Goal: Task Accomplishment & Management: Complete application form

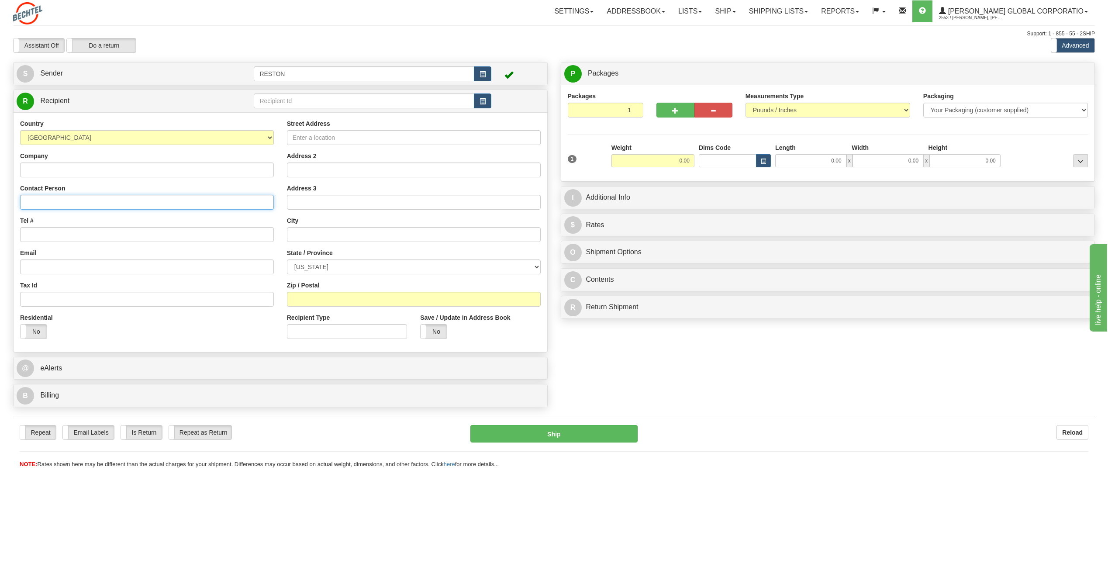
click at [201, 201] on input "Contact Person" at bounding box center [147, 202] width 254 height 15
type input "[PERSON_NAME]"
click at [113, 239] on input "Tel #" at bounding box center [147, 234] width 254 height 15
paste input "571.352.9196"
click at [41, 234] on input "571.352.9196" at bounding box center [147, 234] width 254 height 15
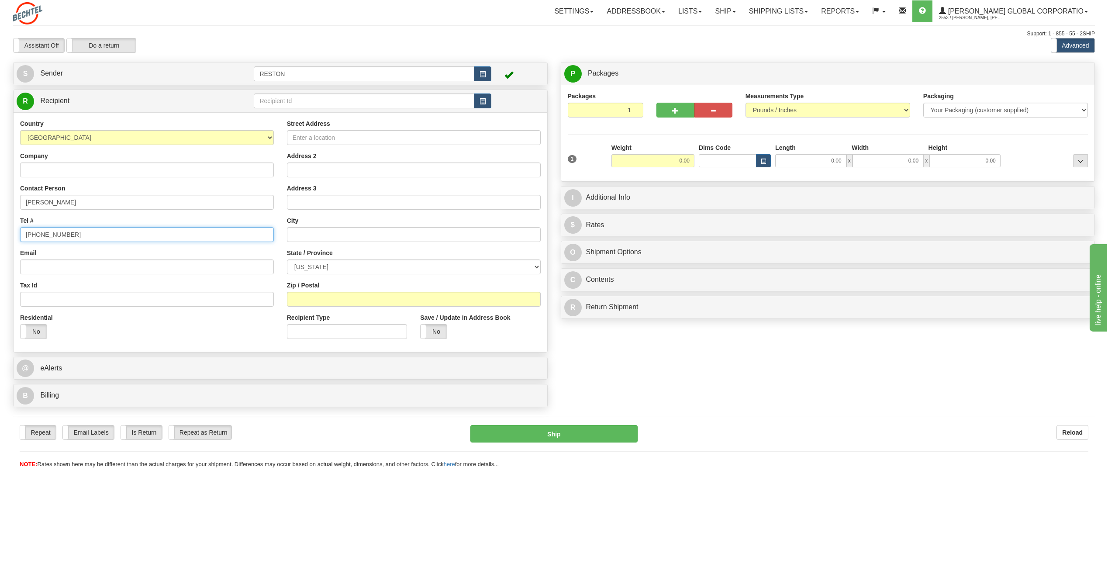
type input "[PHONE_NUMBER]"
click at [62, 263] on input "Email" at bounding box center [147, 266] width 254 height 15
paste input "mailto:[EMAIL_ADDRESS][PERSON_NAME][DOMAIN_NAME]"
click at [43, 267] on input "mailto:[EMAIL_ADDRESS][PERSON_NAME][DOMAIN_NAME]" at bounding box center [147, 266] width 254 height 15
type input "[EMAIL_ADDRESS][PERSON_NAME][DOMAIN_NAME]"
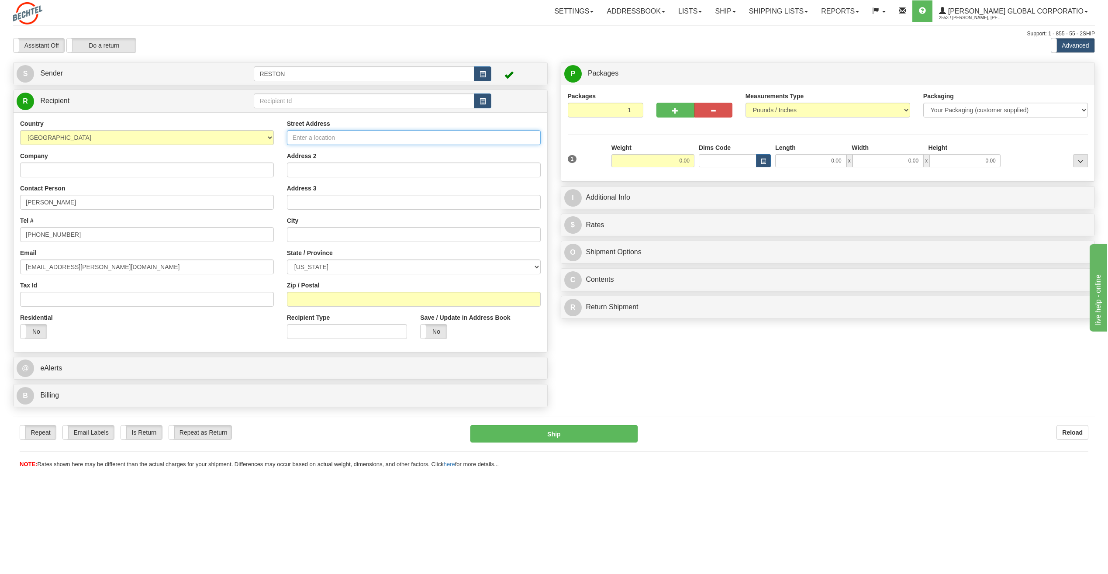
click at [356, 139] on input "Street Address" at bounding box center [414, 137] width 254 height 15
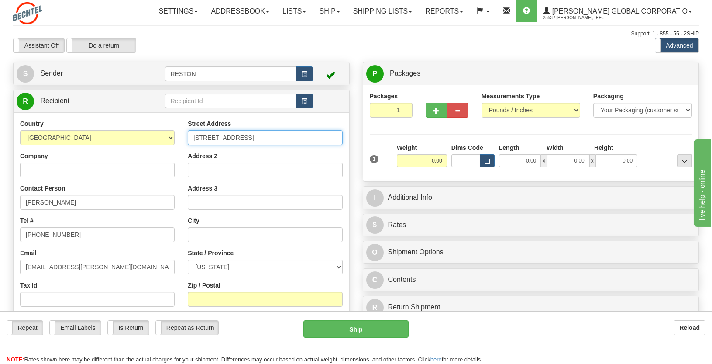
type input "[STREET_ADDRESS]"
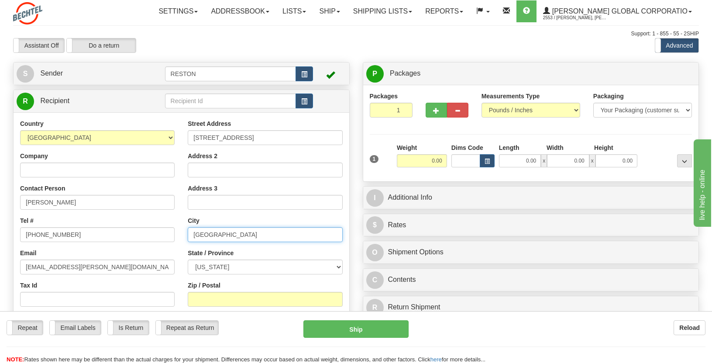
type input "[GEOGRAPHIC_DATA]"
click at [335, 270] on select "[US_STATE] [US_STATE] [US_STATE] [US_STATE] Armed Forces America Armed Forces E…" at bounding box center [265, 266] width 155 height 15
select select "[GEOGRAPHIC_DATA]"
click at [188, 259] on select "[US_STATE] [US_STATE] [US_STATE] [US_STATE] Armed Forces America Armed Forces E…" at bounding box center [265, 266] width 155 height 15
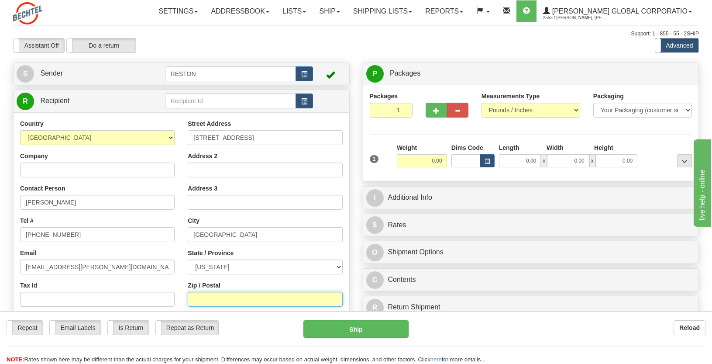
click at [231, 305] on input "Zip / Postal" at bounding box center [265, 299] width 155 height 15
type input "77042"
click at [344, 277] on div "Street Address [STREET_ADDRESS] Address 2 Address 3 City [GEOGRAPHIC_DATA] Stat…" at bounding box center [265, 236] width 168 height 235
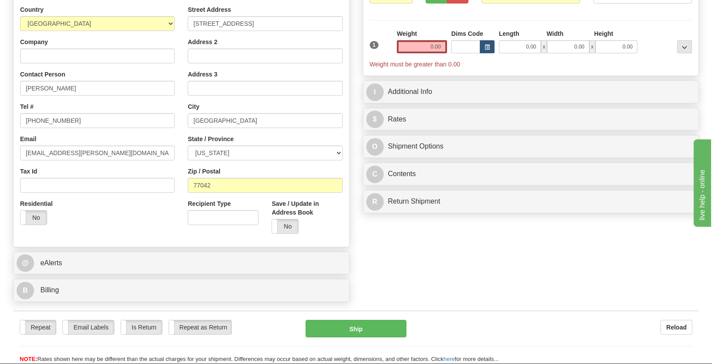
scroll to position [131, 0]
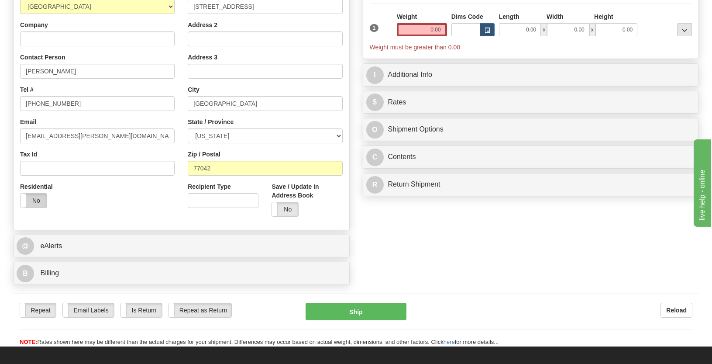
click at [45, 205] on label "No" at bounding box center [34, 200] width 26 height 14
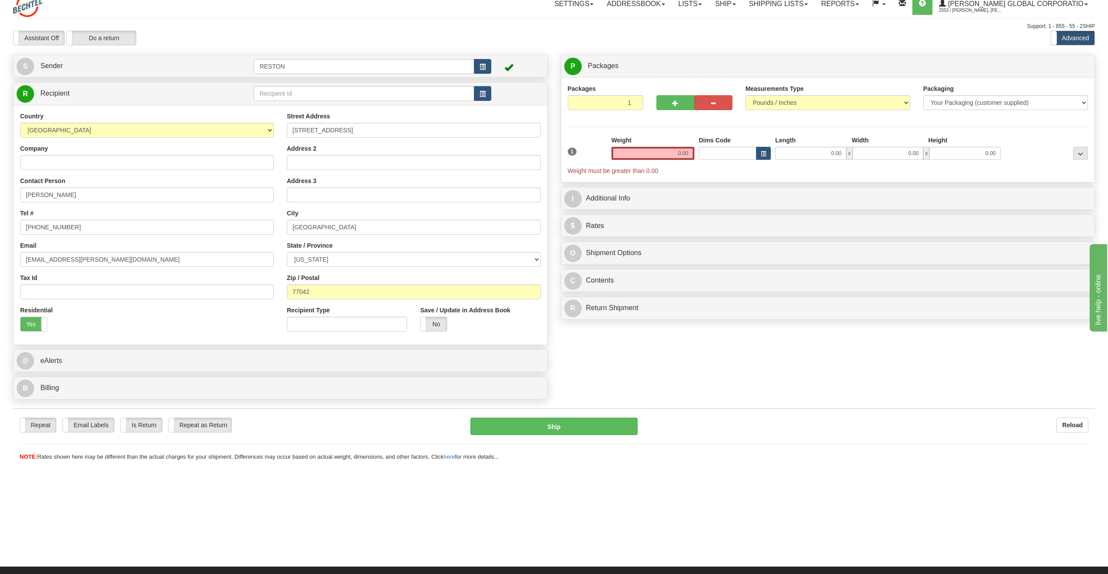
scroll to position [0, 0]
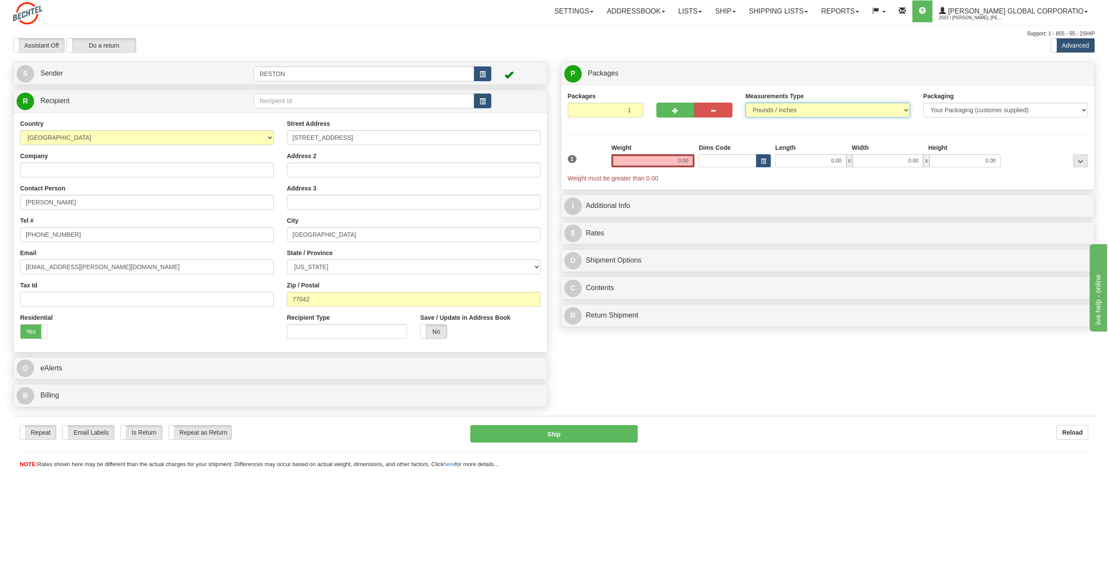
click at [878, 114] on select "Pounds / Inches Kilograms / Centimeters" at bounding box center [827, 110] width 165 height 15
click at [745, 103] on select "Pounds / Inches Kilograms / Centimeters" at bounding box center [827, 110] width 165 height 15
click at [670, 162] on input "0.00" at bounding box center [652, 160] width 83 height 13
type input "10.00"
click at [796, 386] on div "Create a label for the return Create Pickup Without Label S" at bounding box center [554, 236] width 1095 height 349
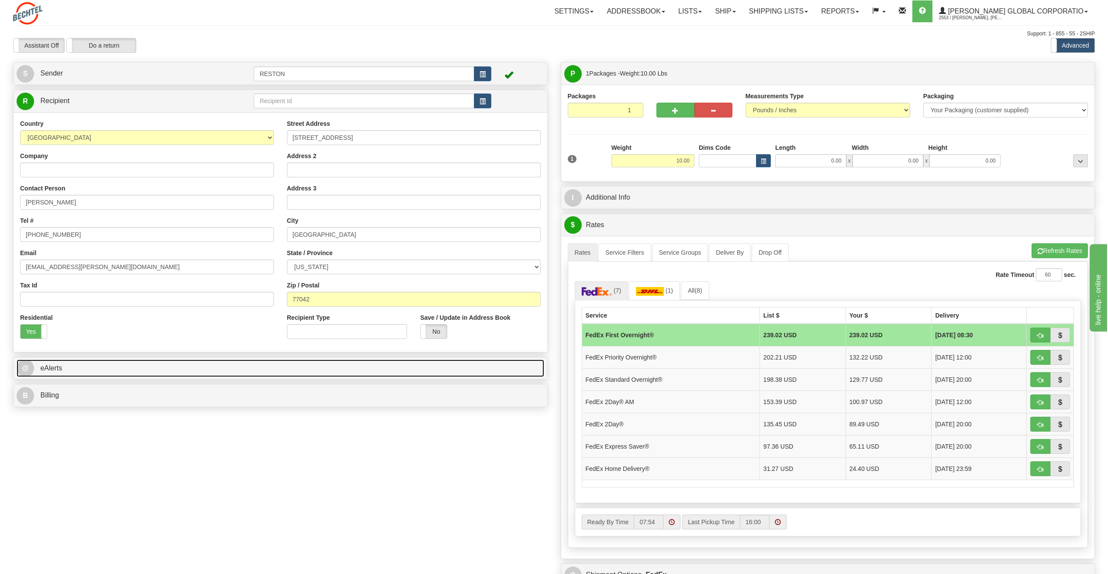
click at [132, 369] on link "@ eAlerts" at bounding box center [280, 368] width 527 height 18
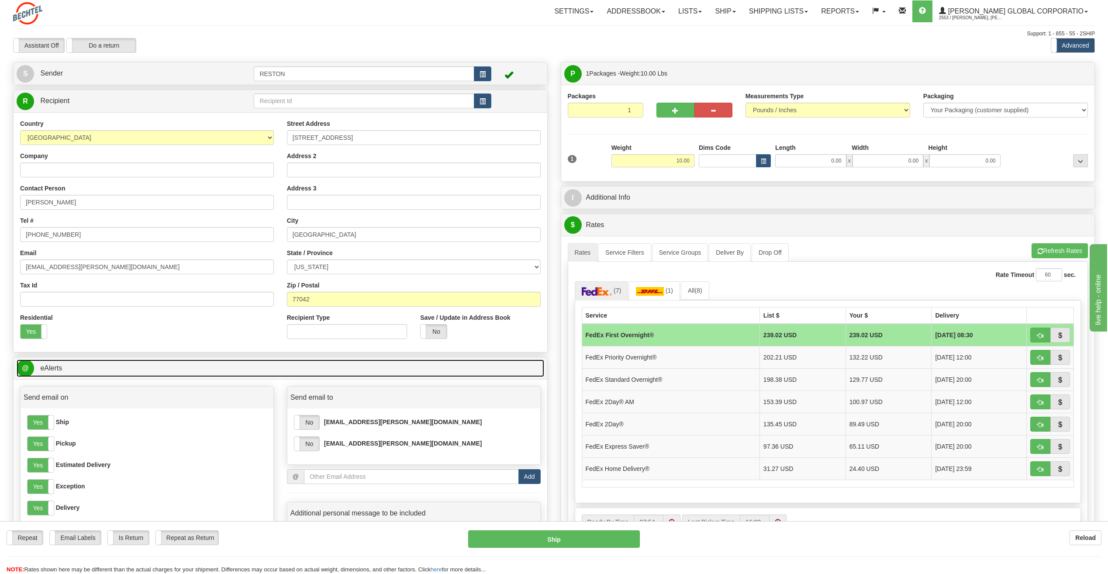
scroll to position [131, 0]
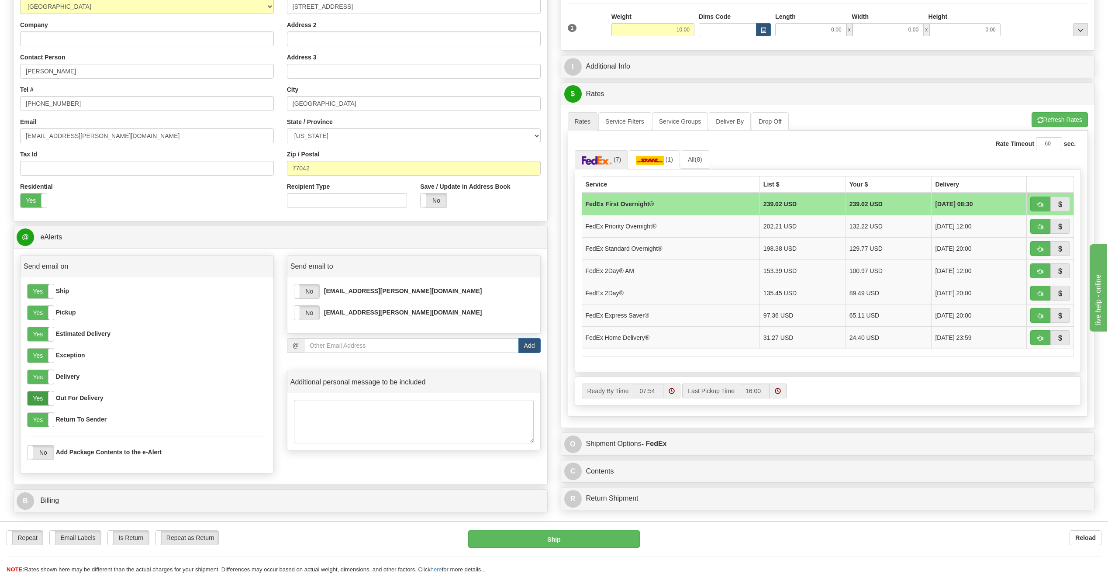
click at [41, 404] on label "Yes" at bounding box center [41, 398] width 26 height 14
click at [41, 423] on label "Yes" at bounding box center [41, 420] width 26 height 14
click at [41, 352] on label "Yes" at bounding box center [41, 355] width 26 height 14
click at [41, 327] on label "Yes" at bounding box center [41, 334] width 26 height 14
click at [44, 313] on label "Yes" at bounding box center [41, 313] width 26 height 14
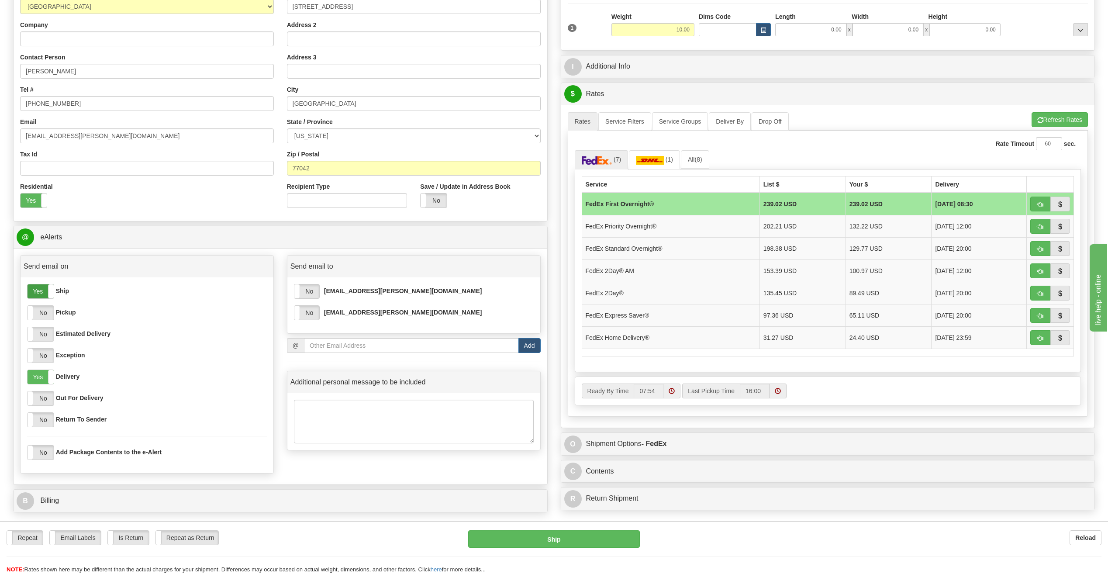
click at [38, 296] on label "Yes" at bounding box center [41, 291] width 26 height 14
click at [48, 295] on label "No" at bounding box center [41, 291] width 26 height 14
click at [40, 294] on label "Yes" at bounding box center [41, 291] width 26 height 14
click at [317, 316] on label "No" at bounding box center [306, 313] width 25 height 14
click at [316, 295] on label "No" at bounding box center [306, 291] width 25 height 14
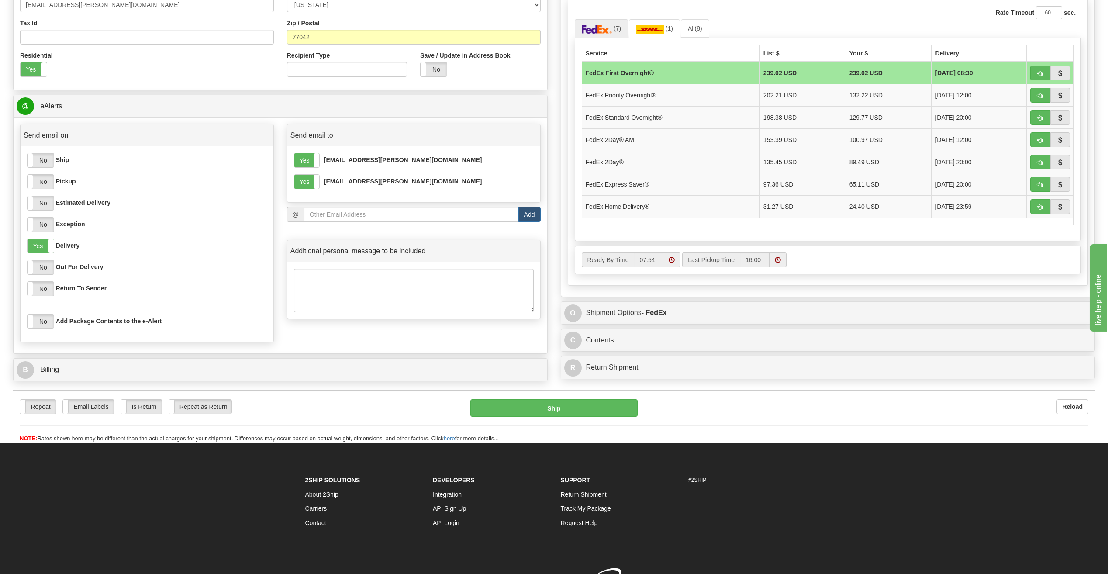
scroll to position [218, 0]
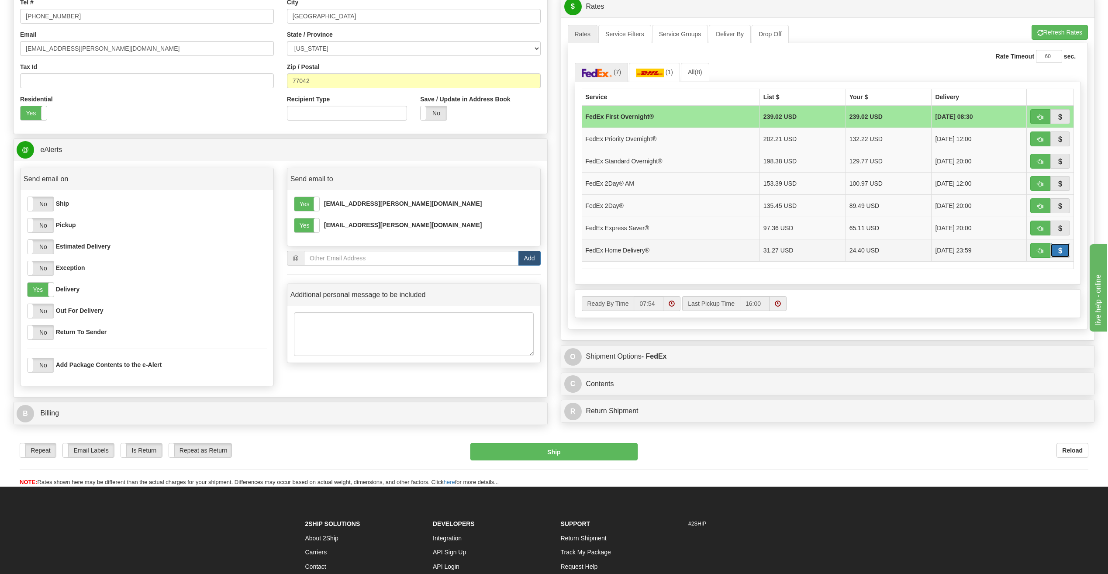
click at [1058, 252] on span "button" at bounding box center [1060, 251] width 6 height 6
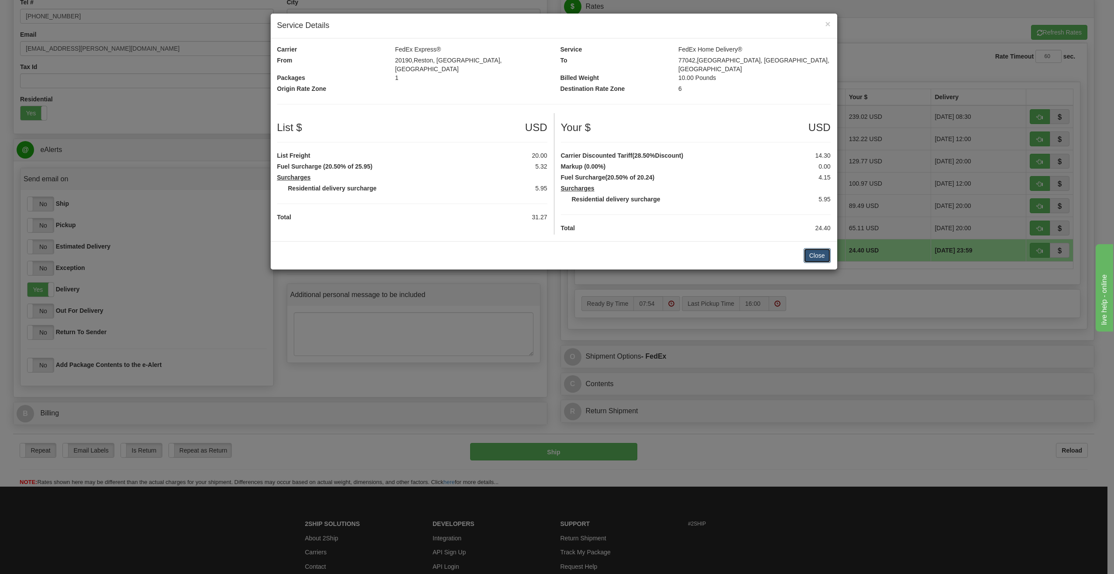
click at [824, 248] on button "Close" at bounding box center [817, 255] width 27 height 15
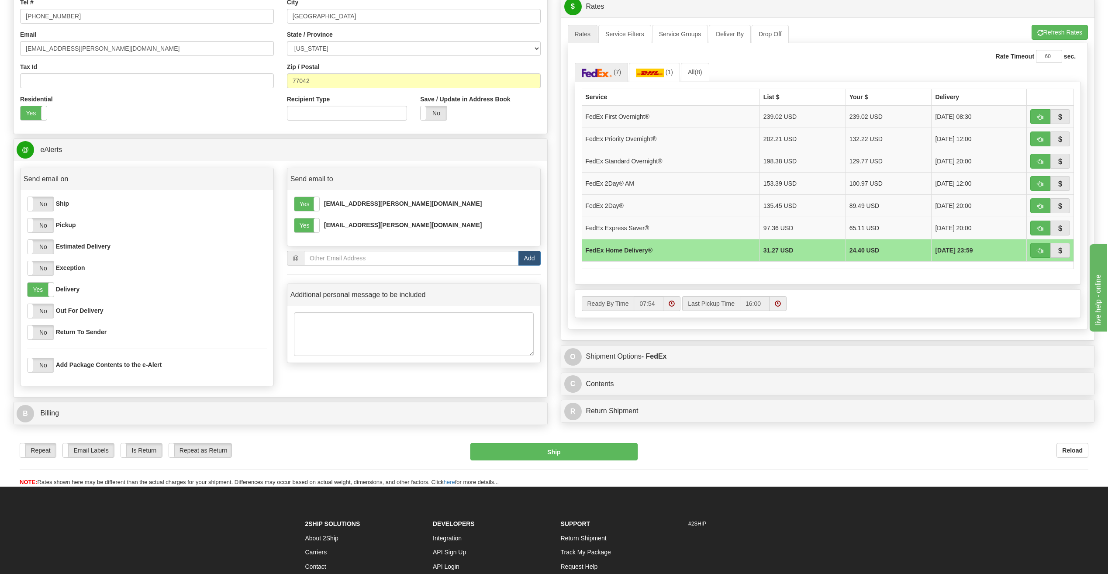
click at [982, 252] on td "[DATE] 23:59" at bounding box center [978, 250] width 95 height 22
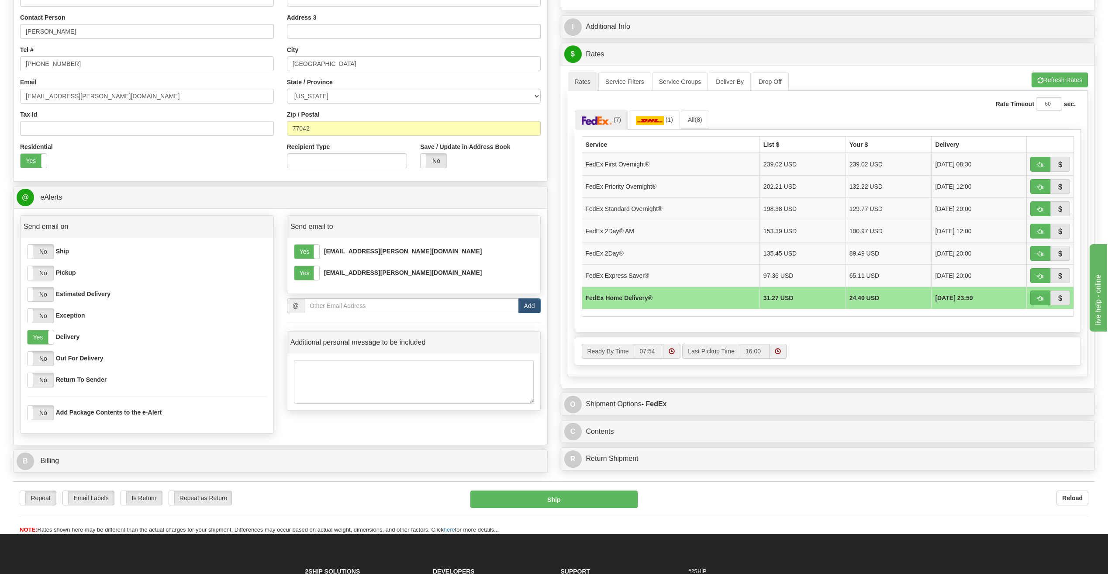
scroll to position [175, 0]
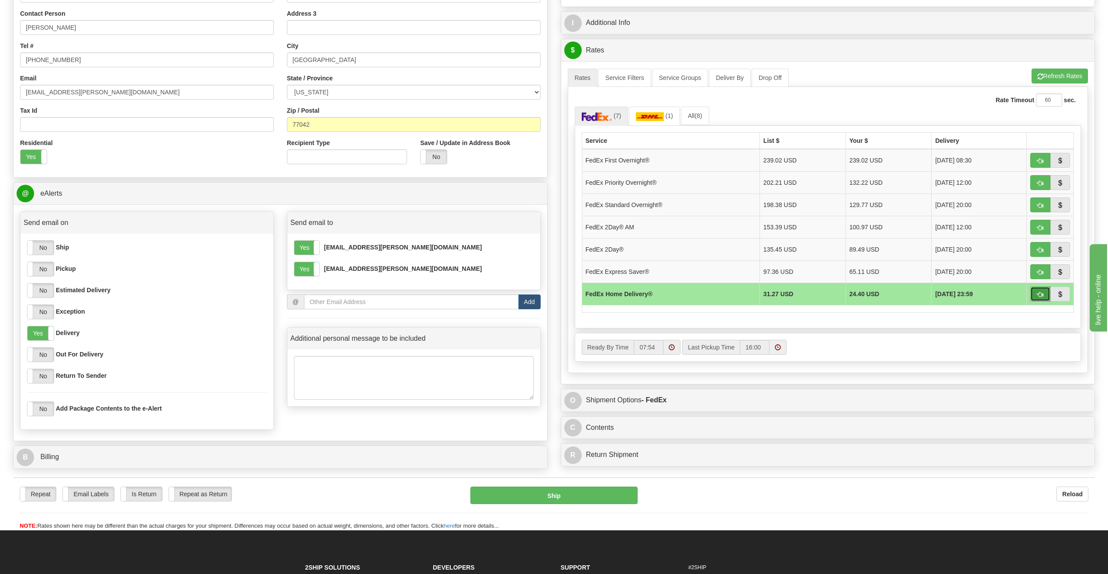
click at [1036, 294] on button "button" at bounding box center [1040, 293] width 20 height 15
type input "90"
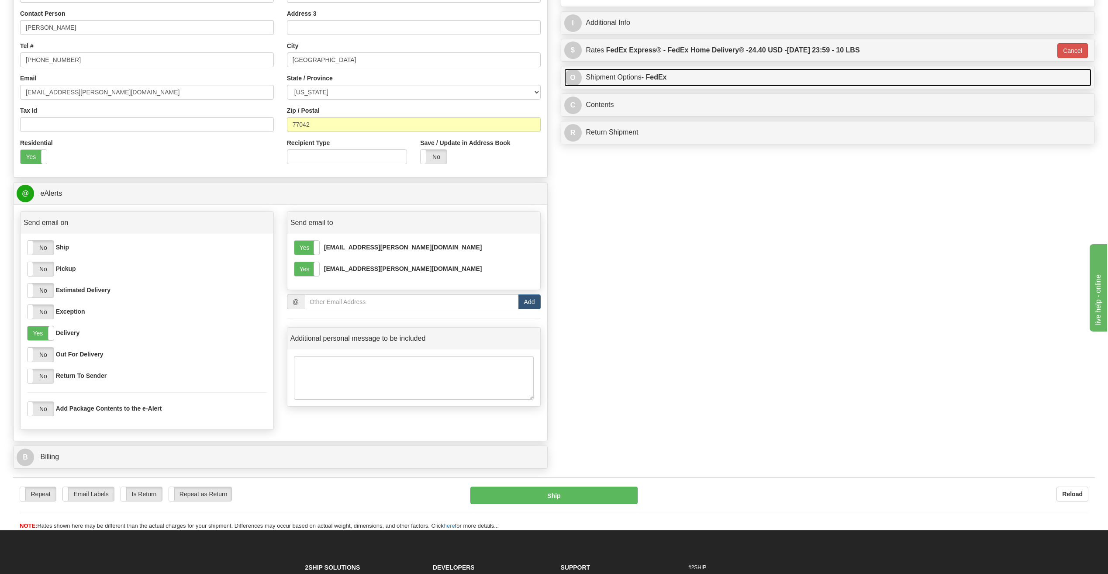
click at [664, 79] on strong "- FedEx" at bounding box center [653, 76] width 25 height 7
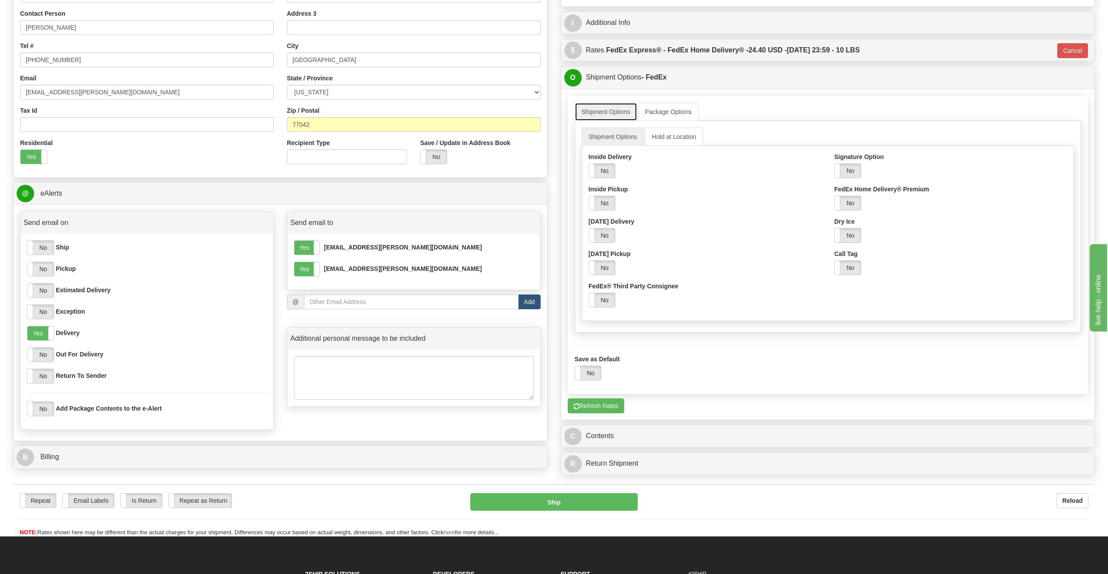
click at [596, 108] on link "Shipment Options" at bounding box center [606, 112] width 62 height 18
click at [597, 113] on link "Shipment Options" at bounding box center [606, 112] width 62 height 18
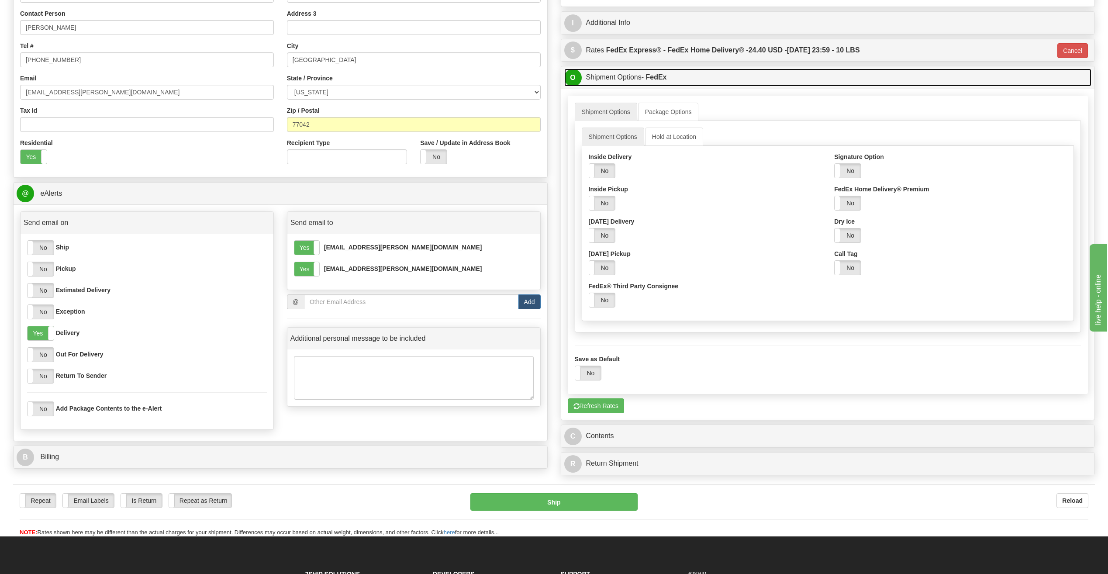
click at [605, 79] on link "O Shipment Options - FedEx" at bounding box center [827, 78] width 527 height 18
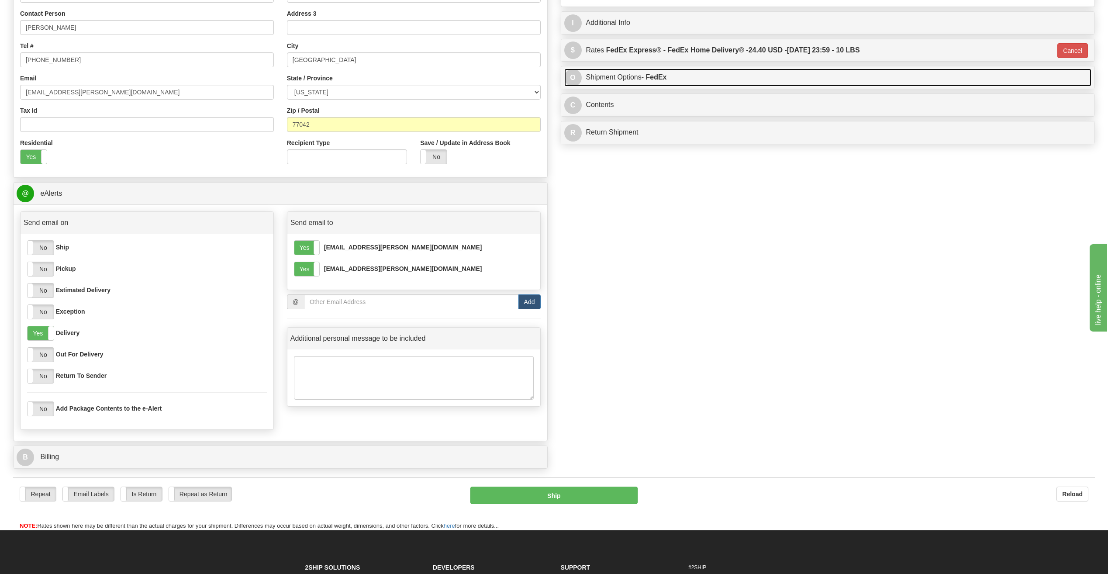
click at [605, 79] on link "O Shipment Options - FedEx" at bounding box center [827, 78] width 527 height 18
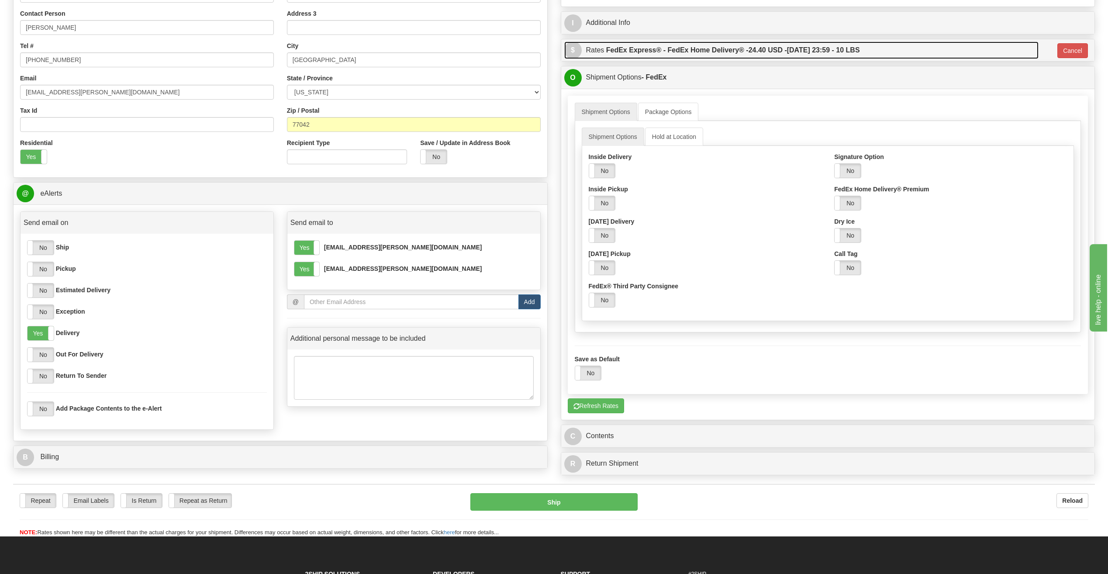
click at [646, 50] on label "FedEx Express® - FedEx Home Delivery® - 24.40 USD - [DATE] 23:59 - 10 LBS" at bounding box center [733, 49] width 254 height 17
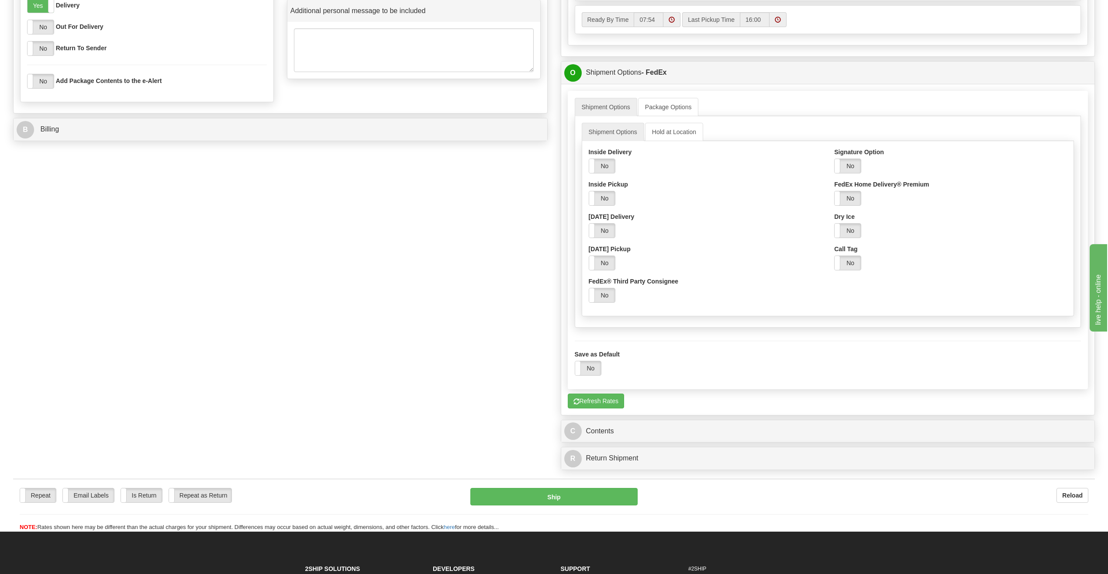
scroll to position [524, 0]
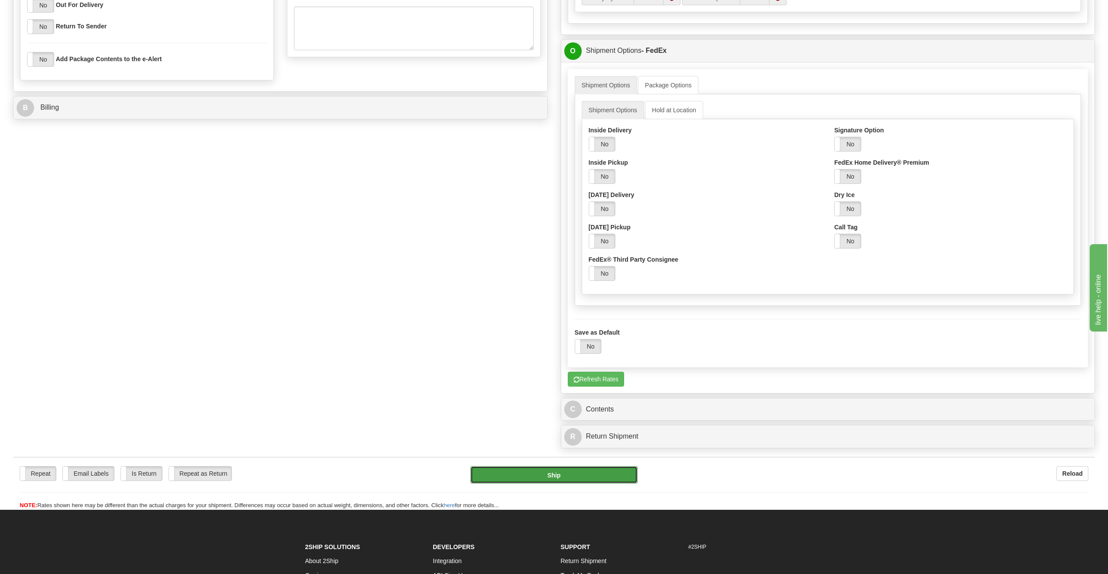
click at [595, 472] on button "Ship" at bounding box center [553, 474] width 167 height 17
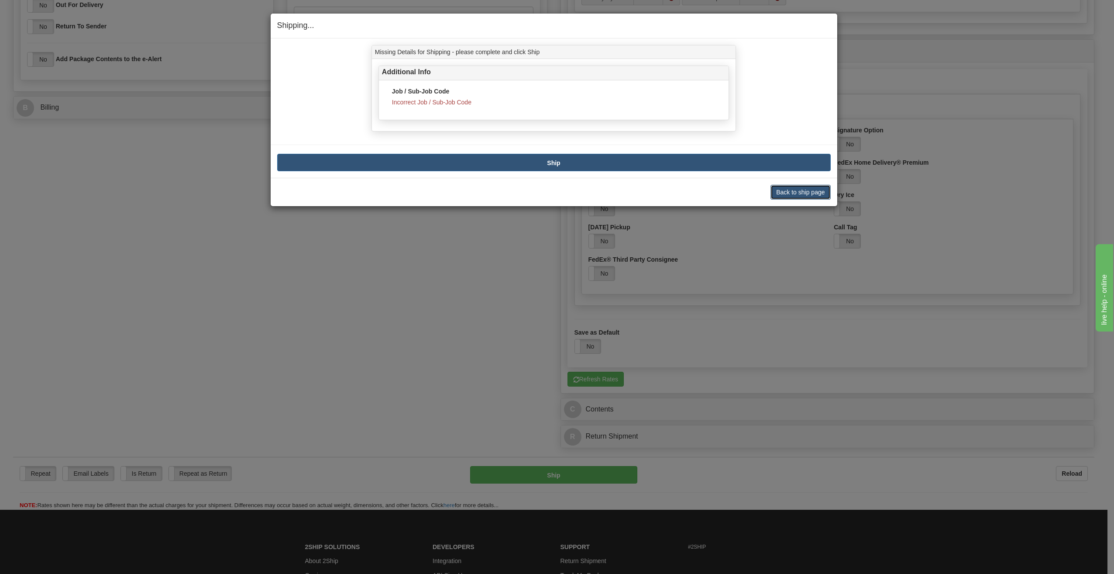
click at [793, 192] on button "Back to ship page" at bounding box center [801, 192] width 60 height 15
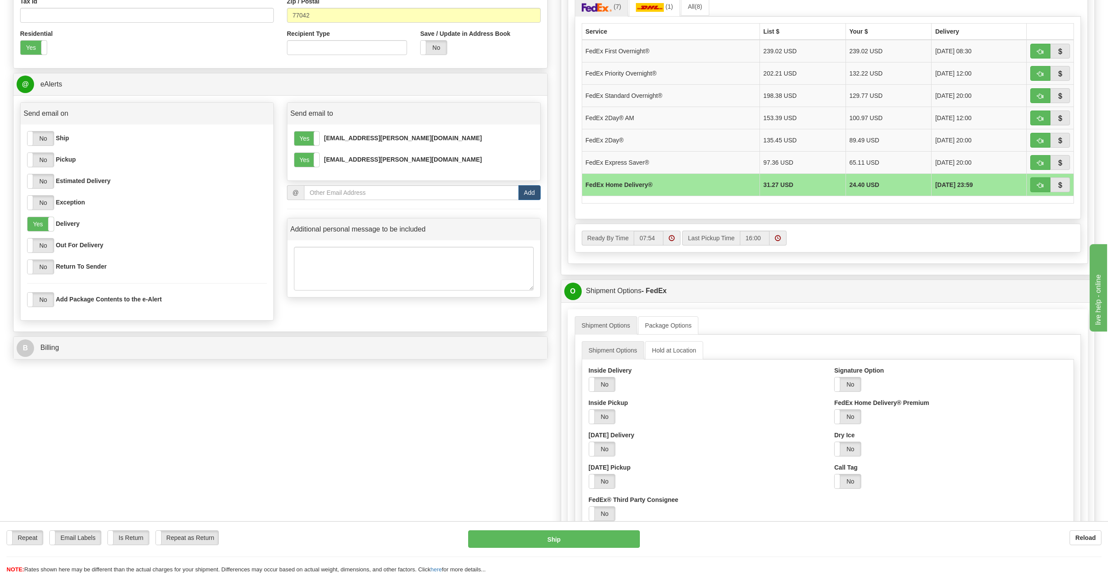
scroll to position [262, 0]
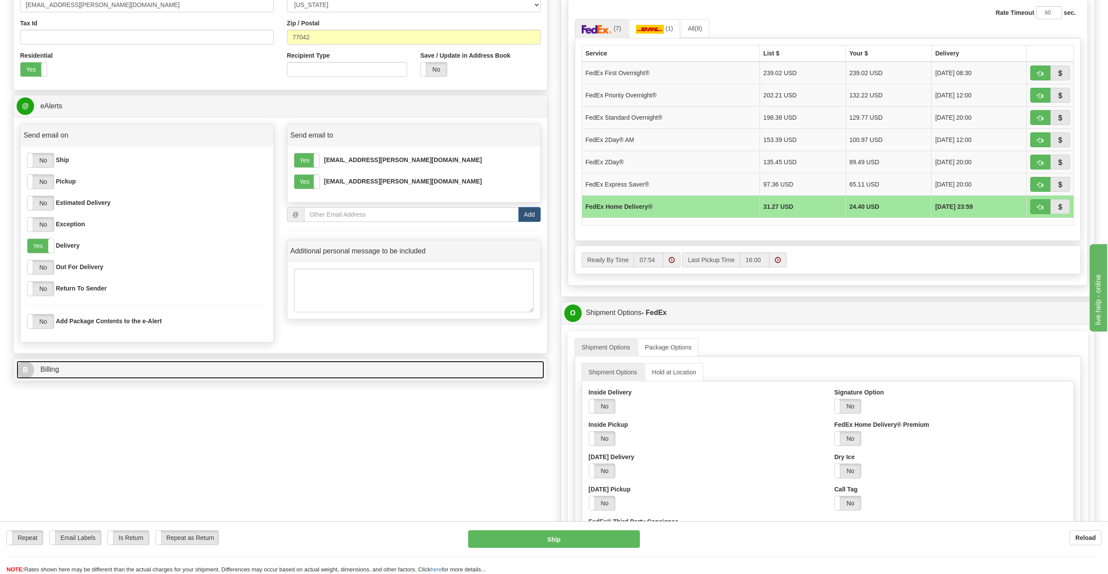
click at [277, 372] on link "B Billing" at bounding box center [280, 370] width 527 height 18
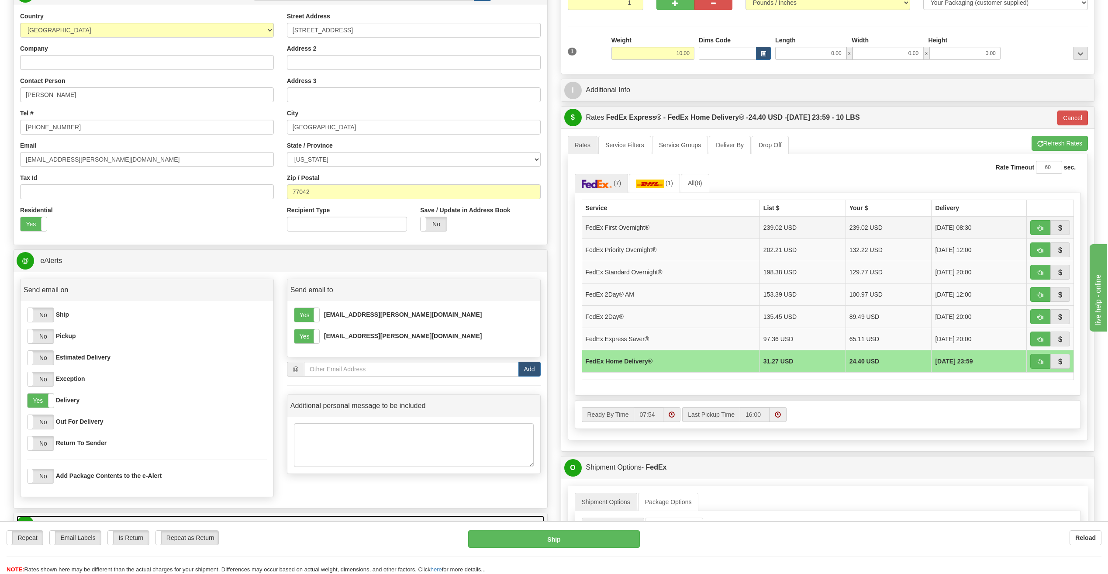
scroll to position [87, 0]
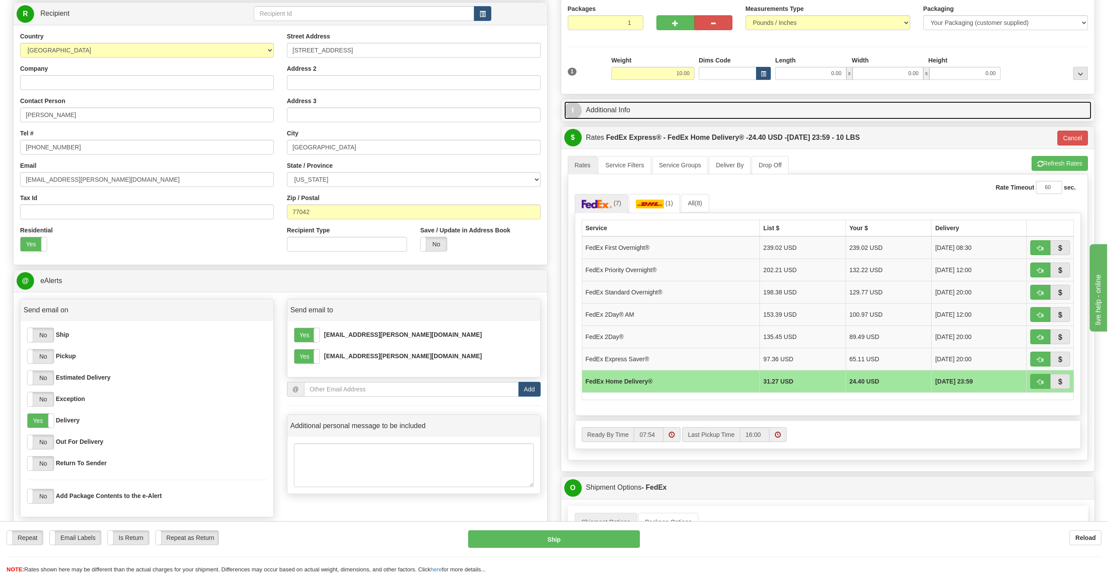
click at [758, 116] on link "I Additional Info" at bounding box center [827, 110] width 527 height 18
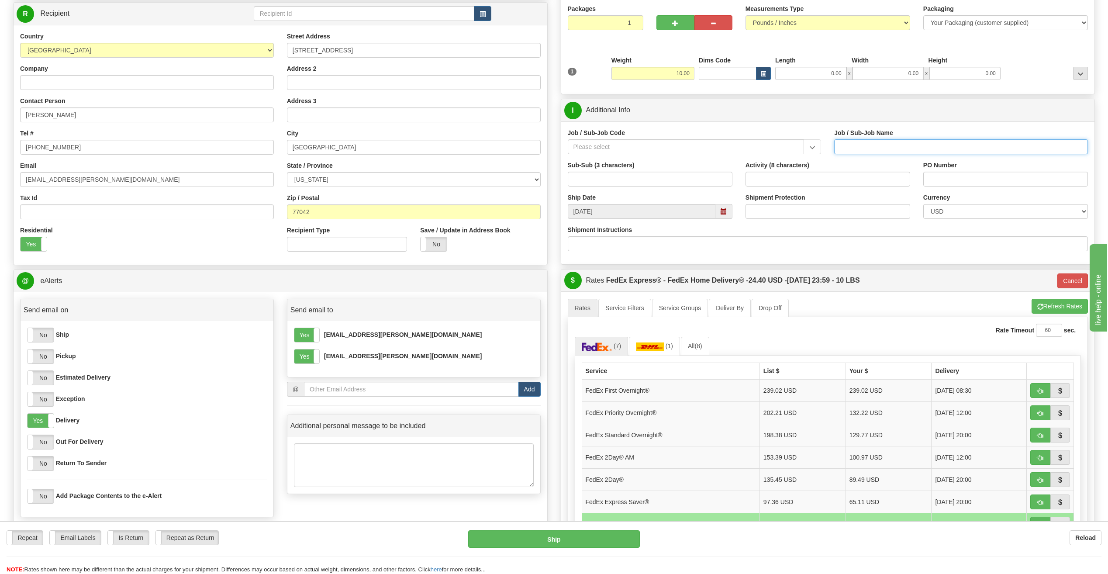
click at [896, 144] on input "Job / Sub-Job Name" at bounding box center [961, 146] width 254 height 15
type input "55964-100"
click at [922, 124] on div "Job / Sub-Job Code Job / Sub-Job Name 55964-100 Sub-Sub (3 characters) Activity…" at bounding box center [828, 192] width 534 height 143
drag, startPoint x: 873, startPoint y: 147, endPoint x: 797, endPoint y: 142, distance: 76.1
click at [797, 142] on div "Job / Sub-Job Code Job / Sub-Job Name 55964-100" at bounding box center [828, 144] width 534 height 32
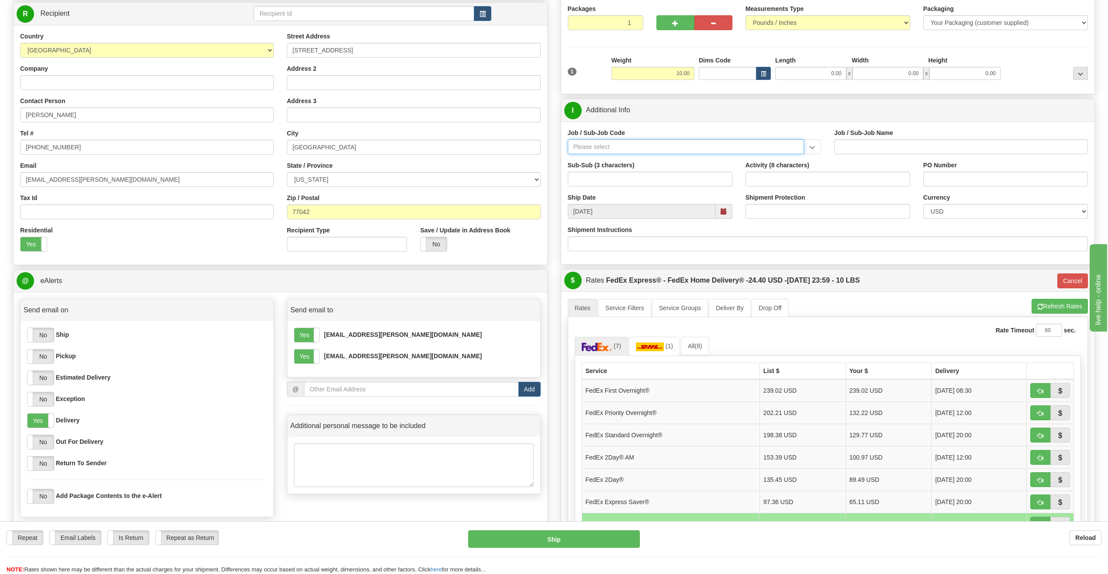
click at [781, 148] on input "Job / Sub-Job Code" at bounding box center [686, 146] width 237 height 15
type input "55964-100"
click at [743, 156] on div "55964-100" at bounding box center [684, 160] width 228 height 10
type input "OFFICE OF DIVERSITY AND INCLUSION - LABOR"
type input "55964-100"
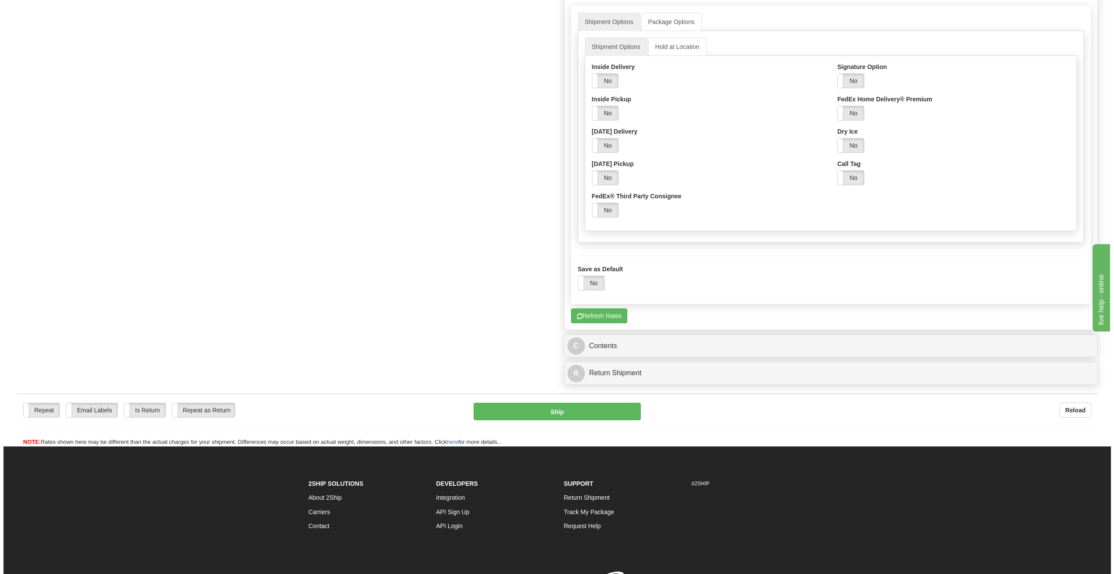
scroll to position [784, 0]
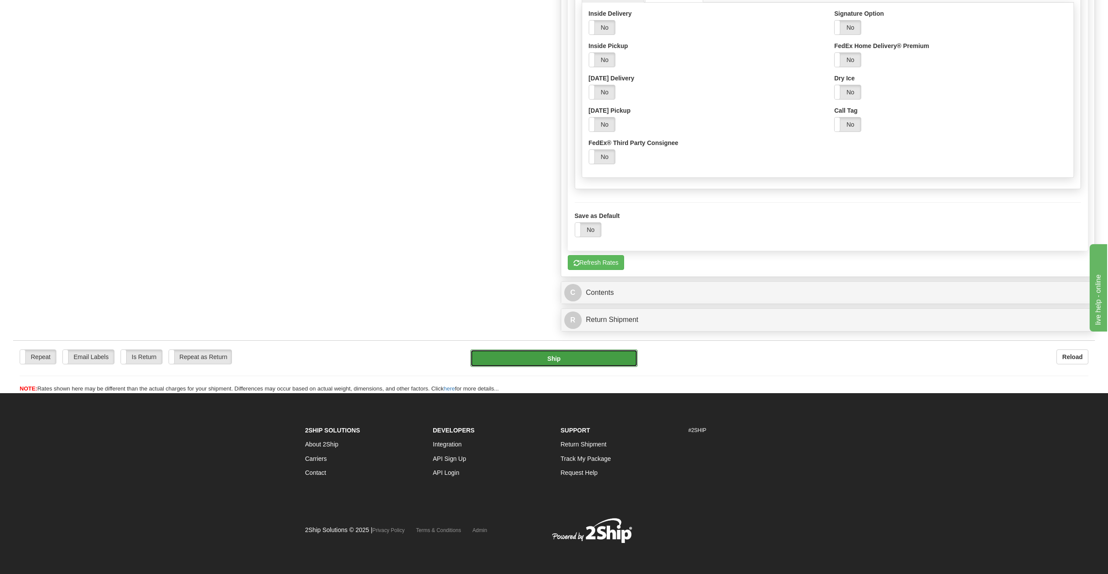
click at [538, 358] on button "Ship" at bounding box center [553, 357] width 167 height 17
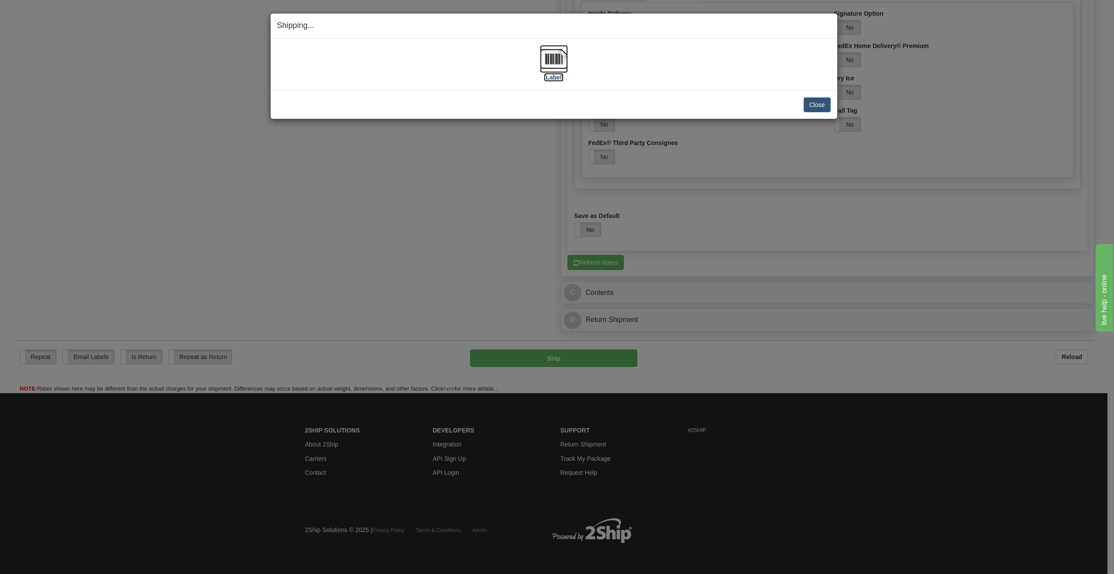
click at [558, 76] on label "[Label]" at bounding box center [554, 77] width 20 height 9
